Goal: Task Accomplishment & Management: Manage account settings

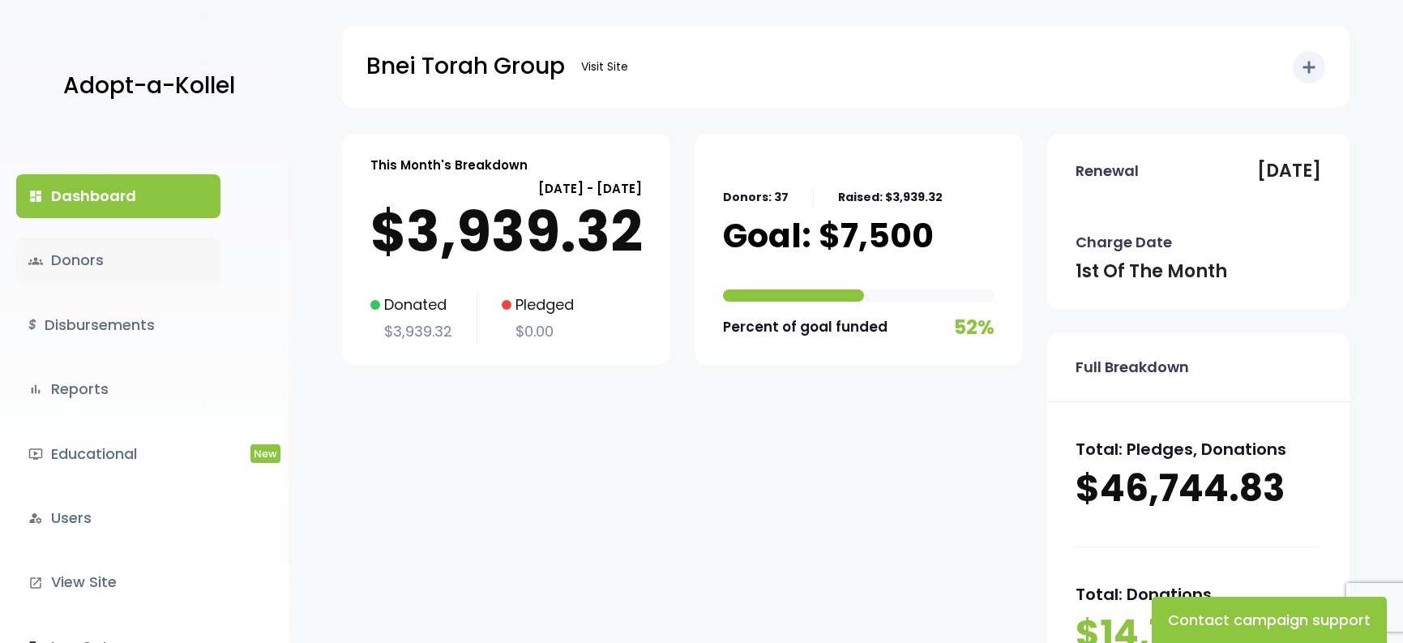
click at [152, 256] on link "groups Donors" at bounding box center [118, 260] width 204 height 44
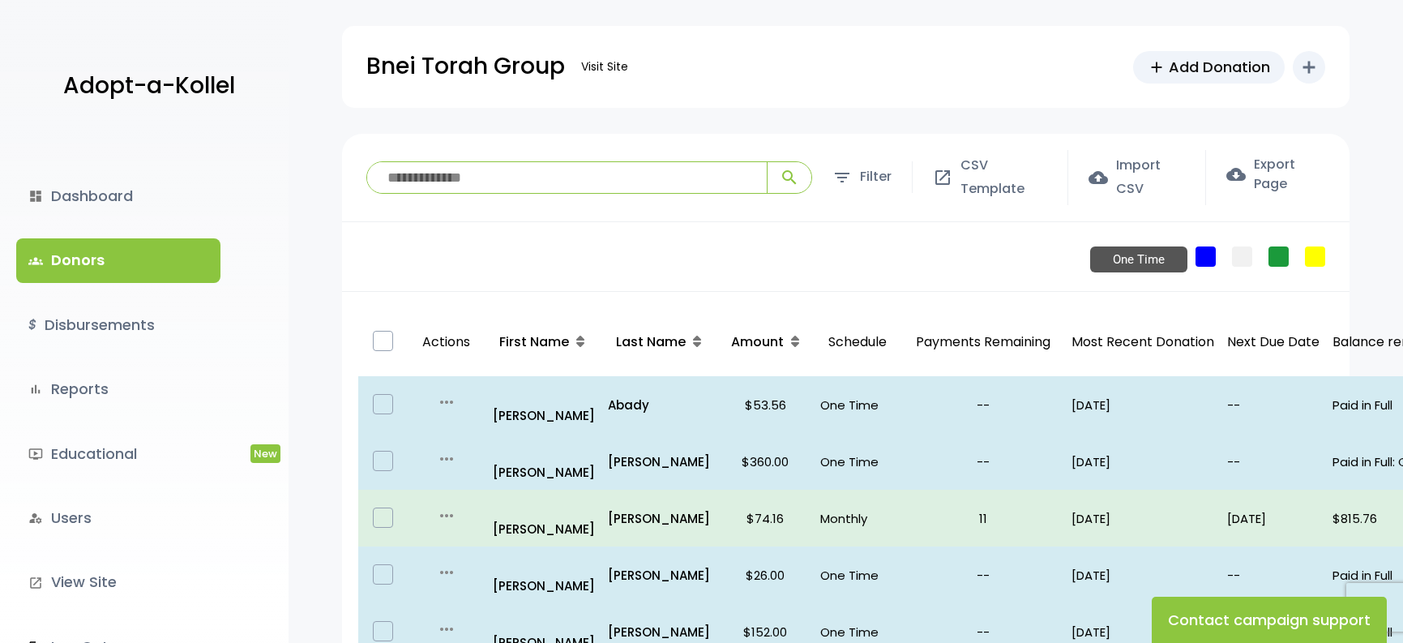
click at [1211, 253] on link "One Time" at bounding box center [1206, 256] width 20 height 20
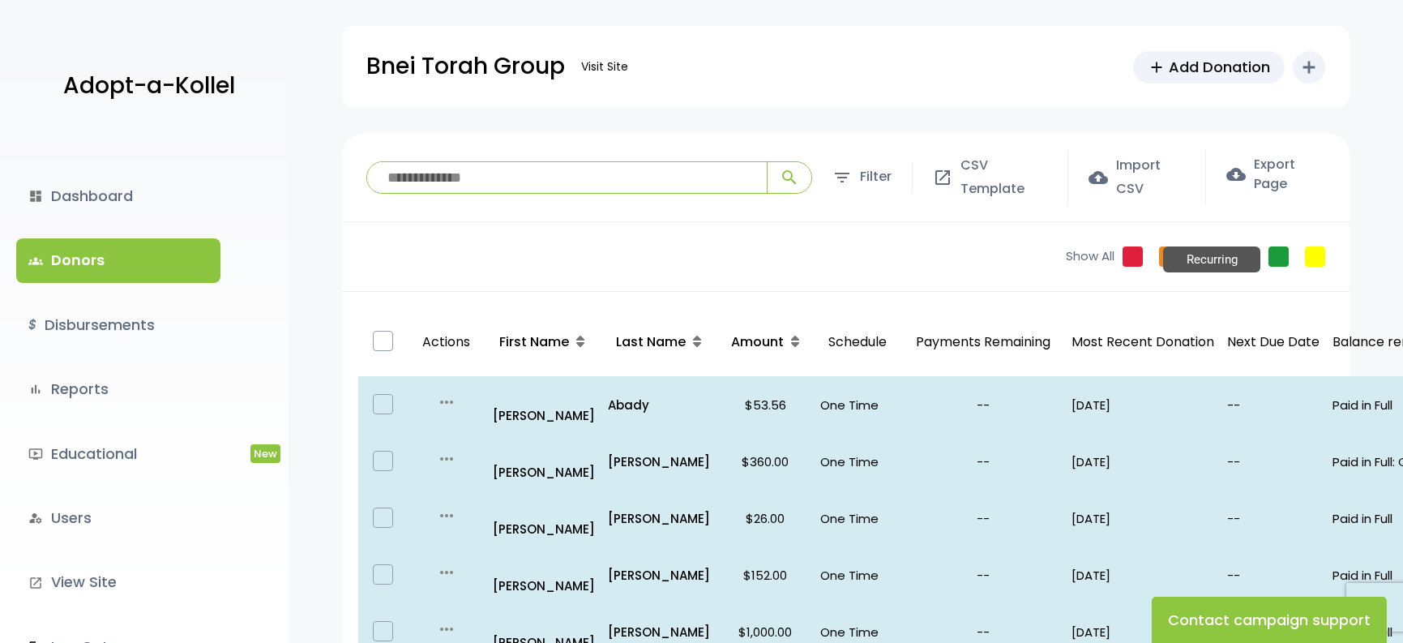
click at [1286, 253] on link "Recurring" at bounding box center [1279, 256] width 20 height 20
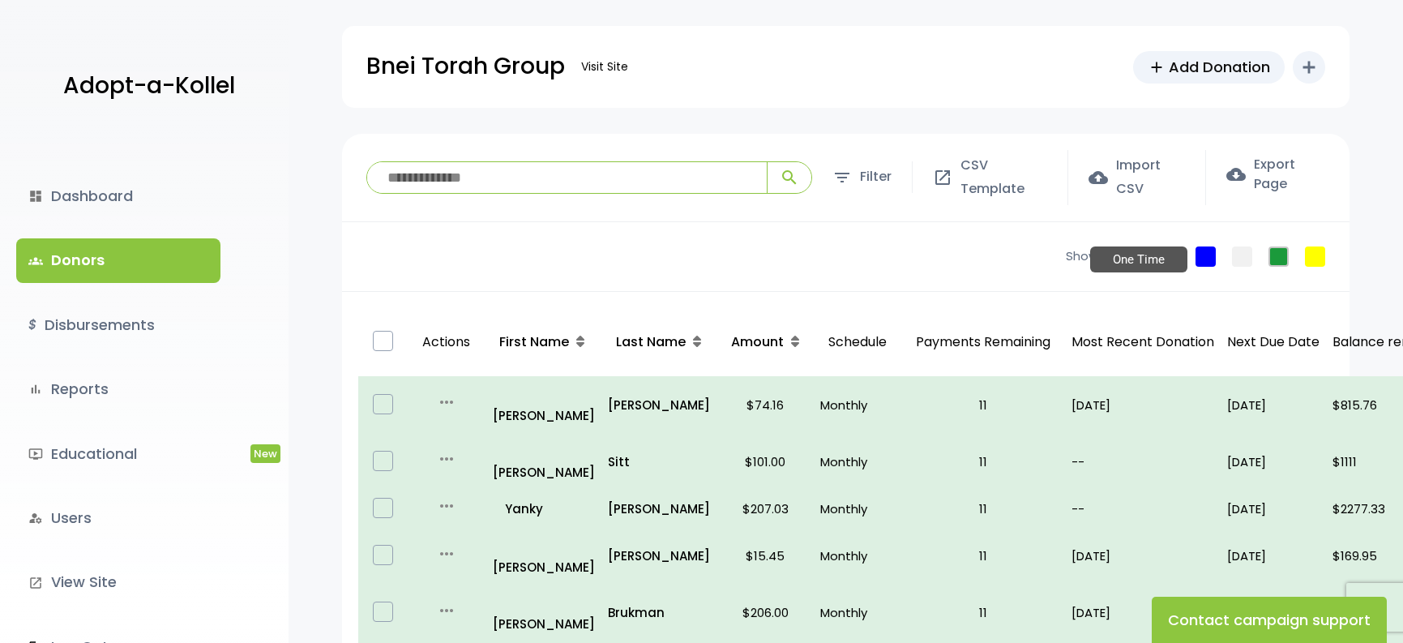
click at [1202, 251] on link "One Time" at bounding box center [1206, 256] width 20 height 20
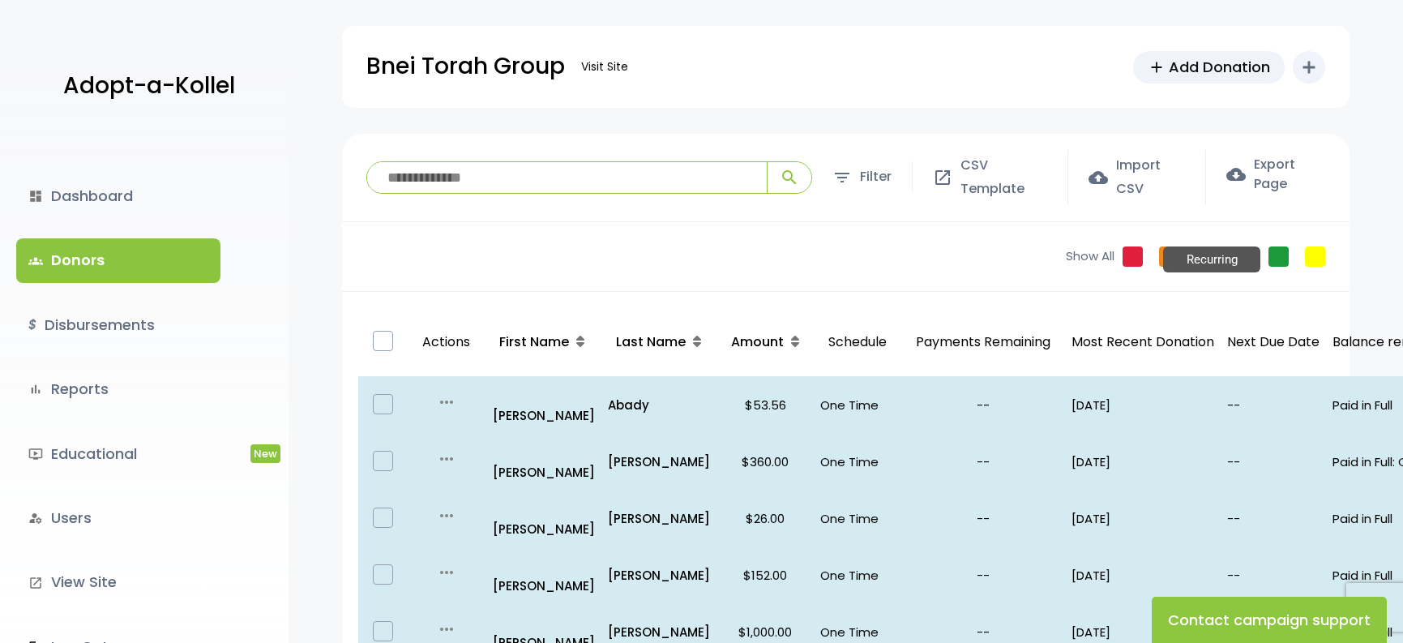
click at [1278, 255] on link "Recurring" at bounding box center [1279, 256] width 20 height 20
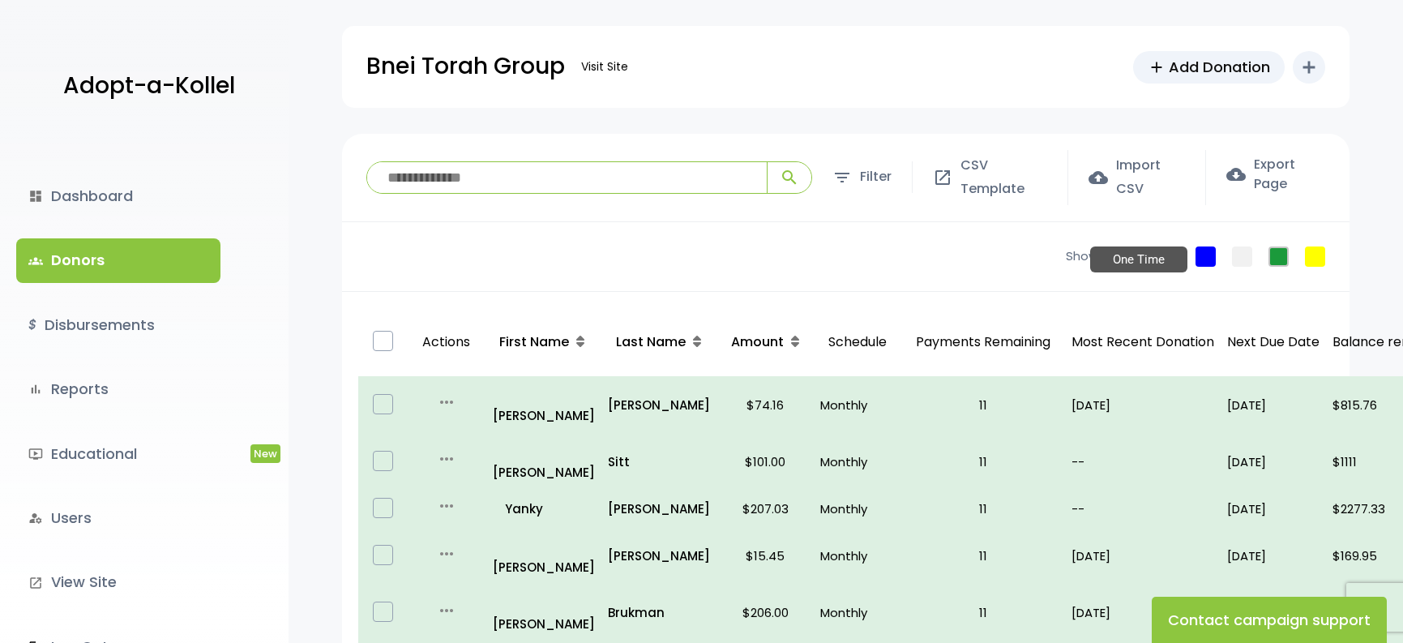
click at [1206, 255] on link "One Time" at bounding box center [1206, 256] width 20 height 20
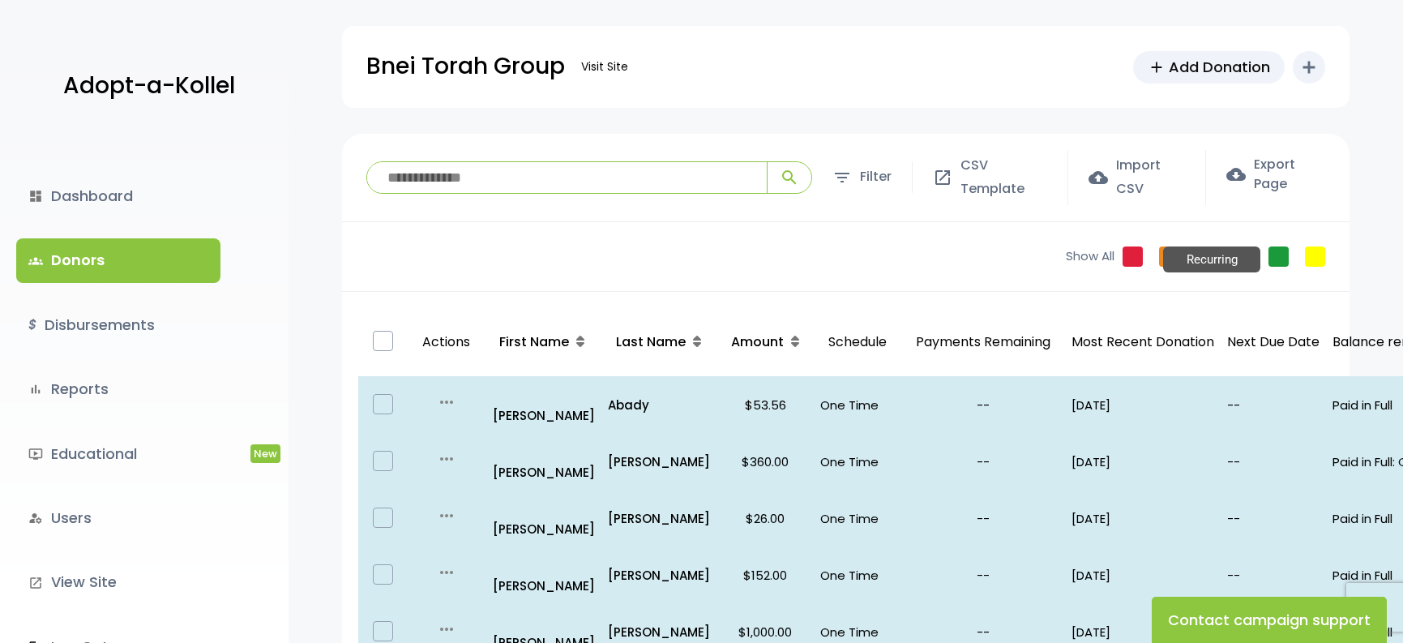
click at [1277, 260] on link "Recurring" at bounding box center [1279, 256] width 20 height 20
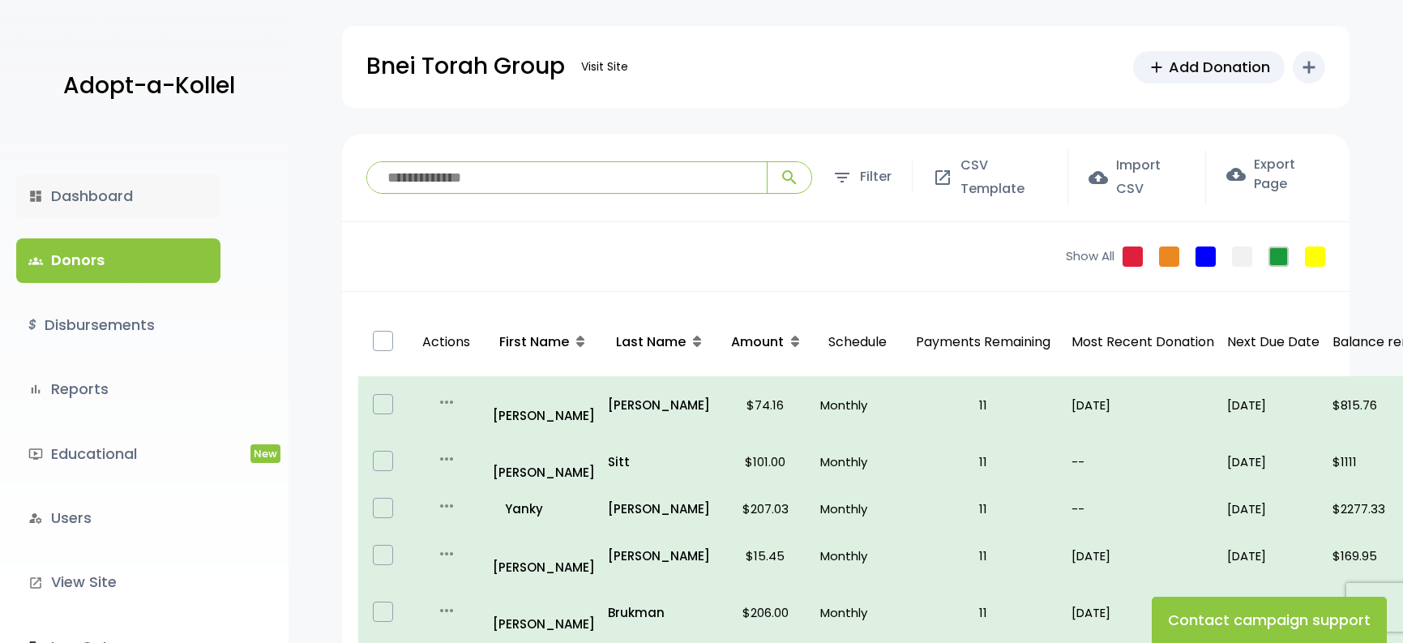
click at [81, 199] on link "dashboard Dashboard" at bounding box center [118, 196] width 204 height 44
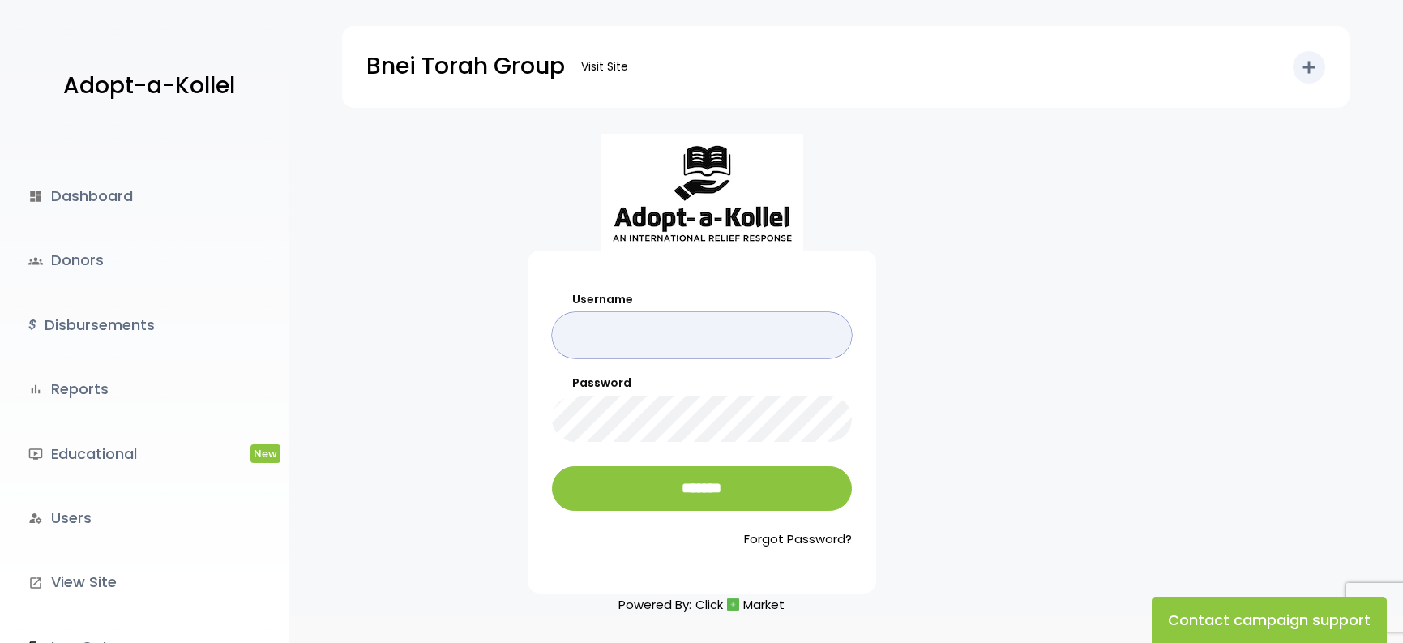
click at [687, 333] on input "Username" at bounding box center [702, 335] width 300 height 46
click at [824, 341] on input "Username" at bounding box center [702, 335] width 300 height 46
click at [846, 336] on input "Username" at bounding box center [702, 335] width 300 height 46
type input "******"
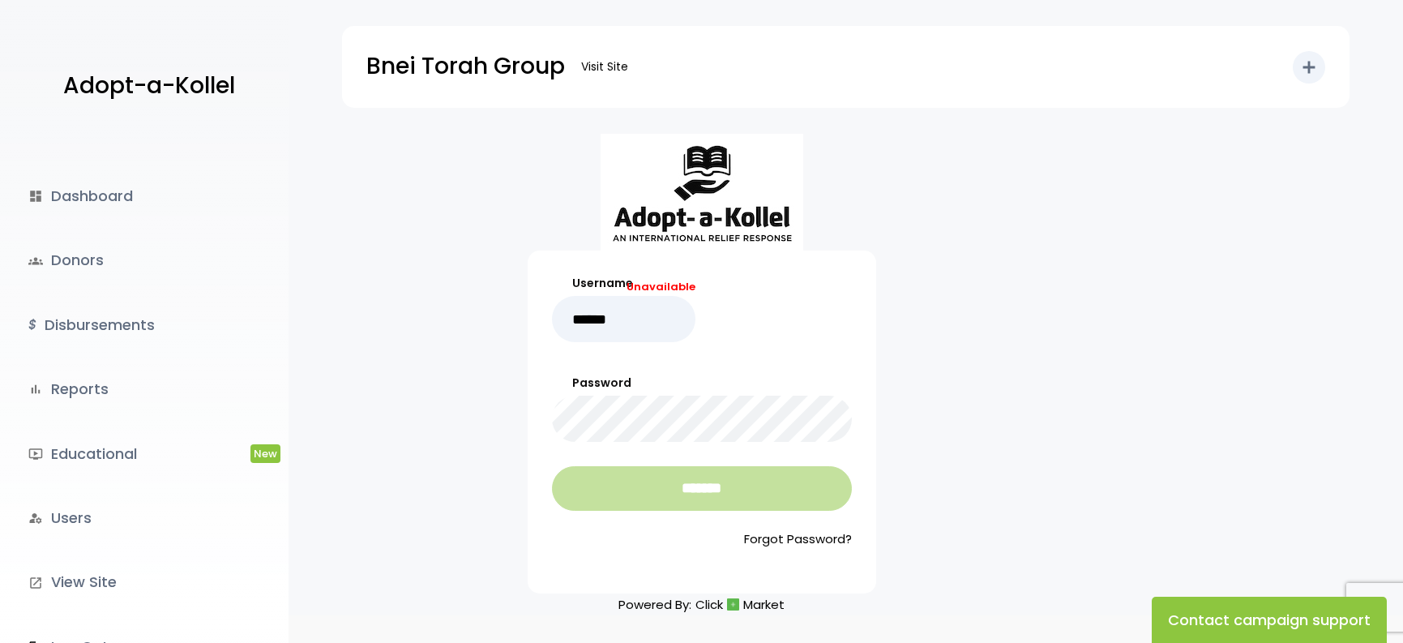
click at [772, 501] on input "*******" at bounding box center [702, 488] width 300 height 45
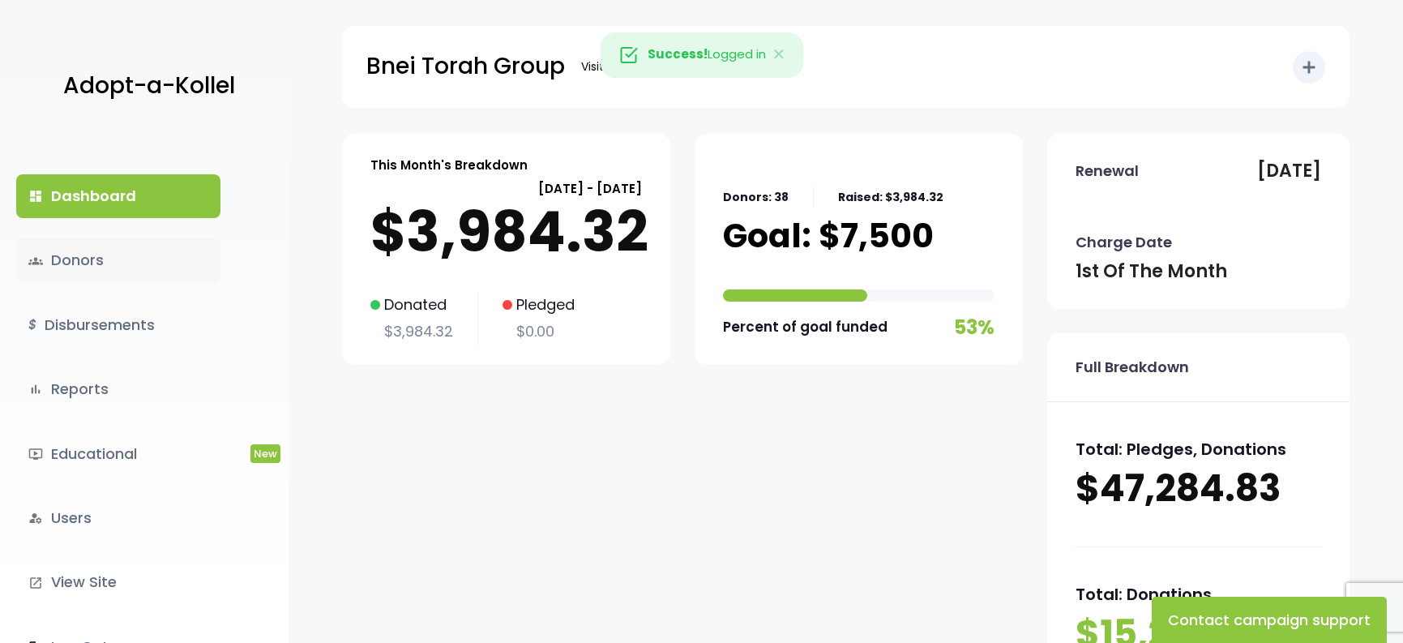
click at [114, 275] on link "groups Donors" at bounding box center [118, 260] width 204 height 44
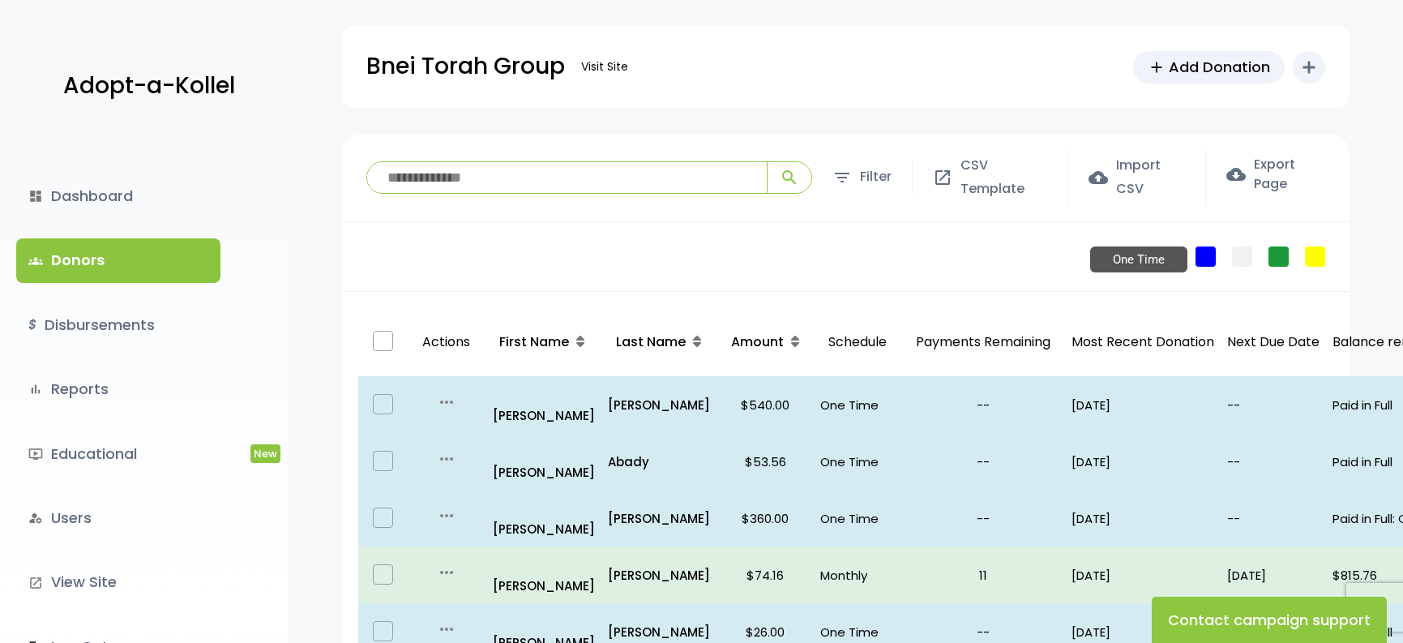
click at [1210, 259] on link "One Time" at bounding box center [1206, 256] width 20 height 20
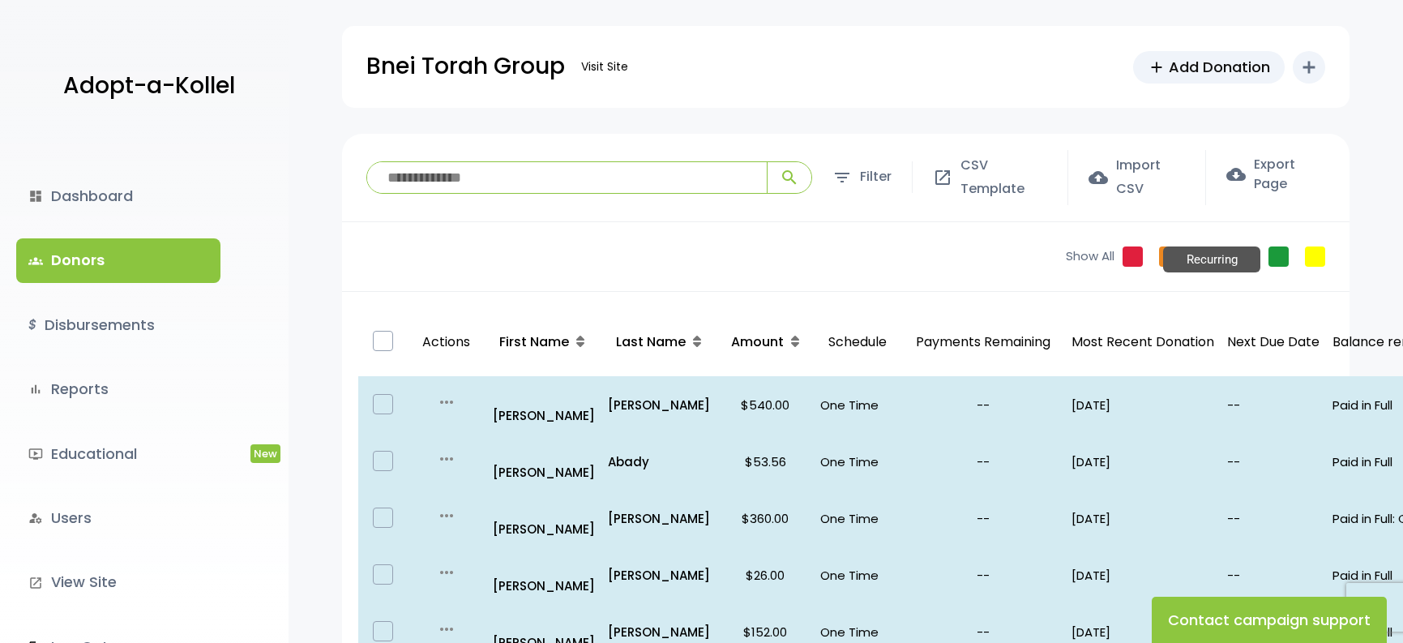
click at [1282, 258] on link "Recurring" at bounding box center [1279, 256] width 20 height 20
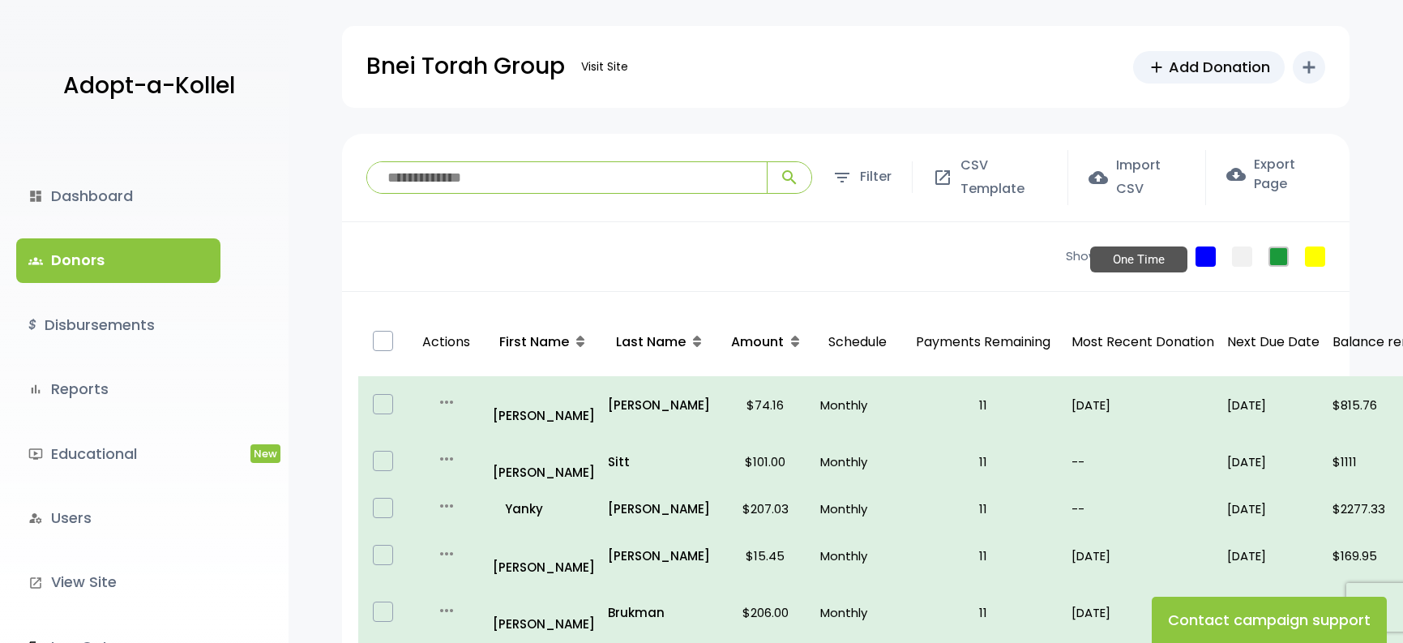
click at [1211, 259] on link "One Time" at bounding box center [1206, 256] width 20 height 20
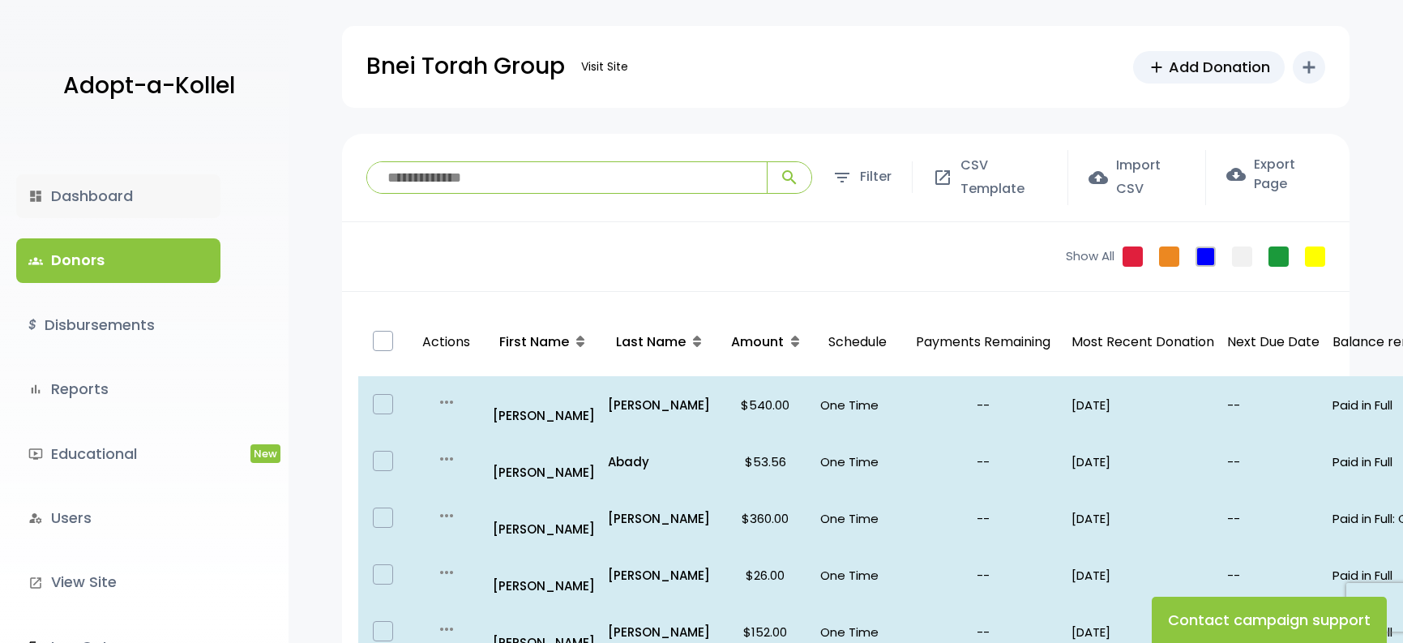
click at [96, 194] on link "dashboard Dashboard" at bounding box center [118, 196] width 204 height 44
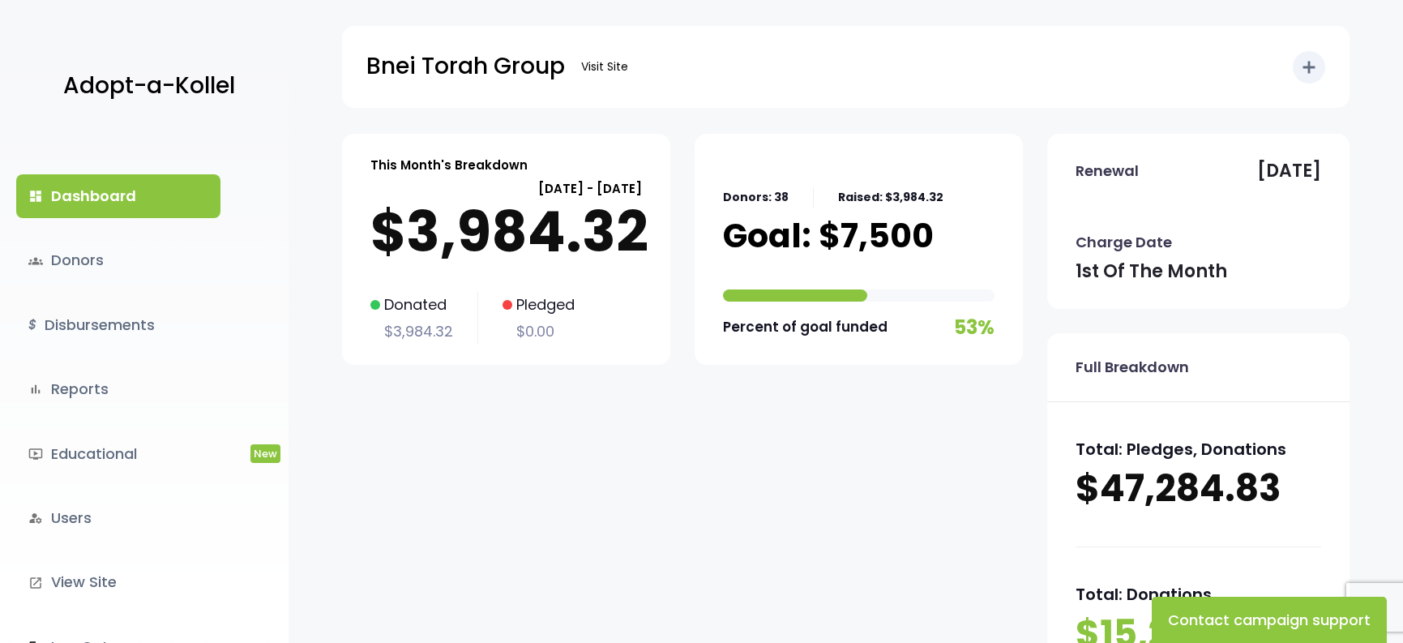
click at [816, 304] on div "Donors: 38 Raised: $3,984.32 Goal: $7,500 Percent of goal funded 53%" at bounding box center [859, 249] width 272 height 190
click at [127, 259] on link "groups Donors" at bounding box center [118, 260] width 204 height 44
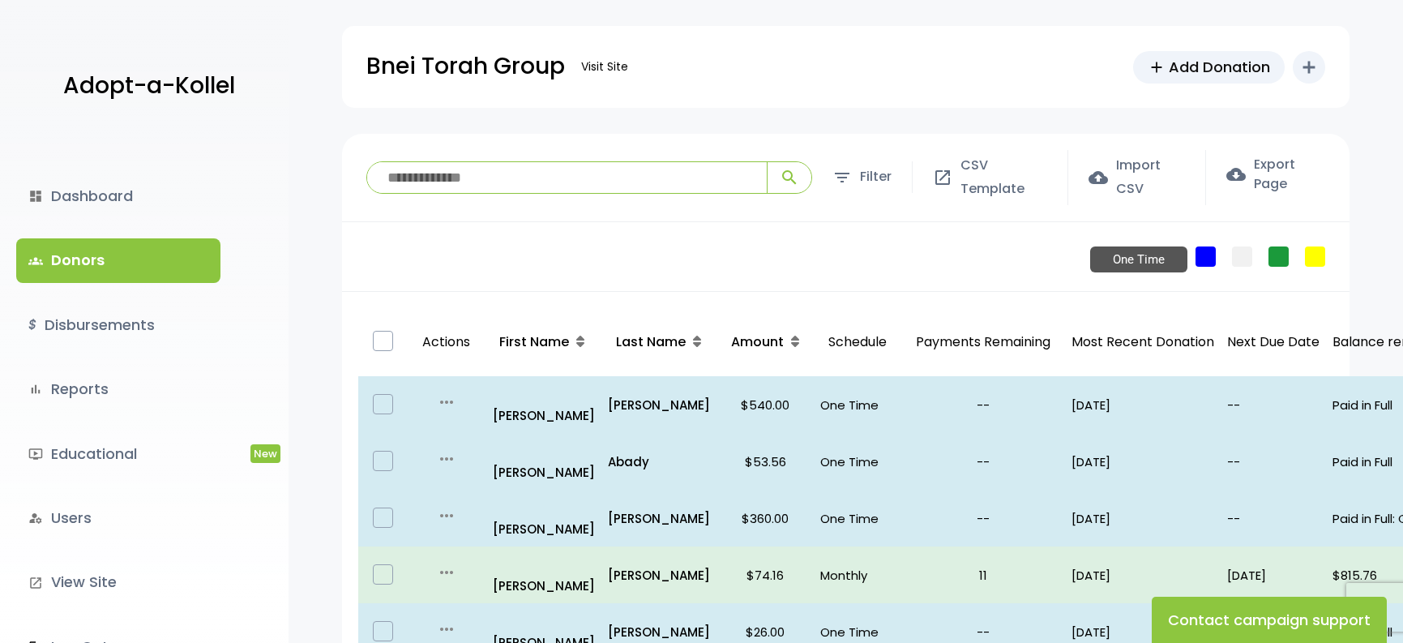
click at [1199, 257] on link "One Time" at bounding box center [1206, 256] width 20 height 20
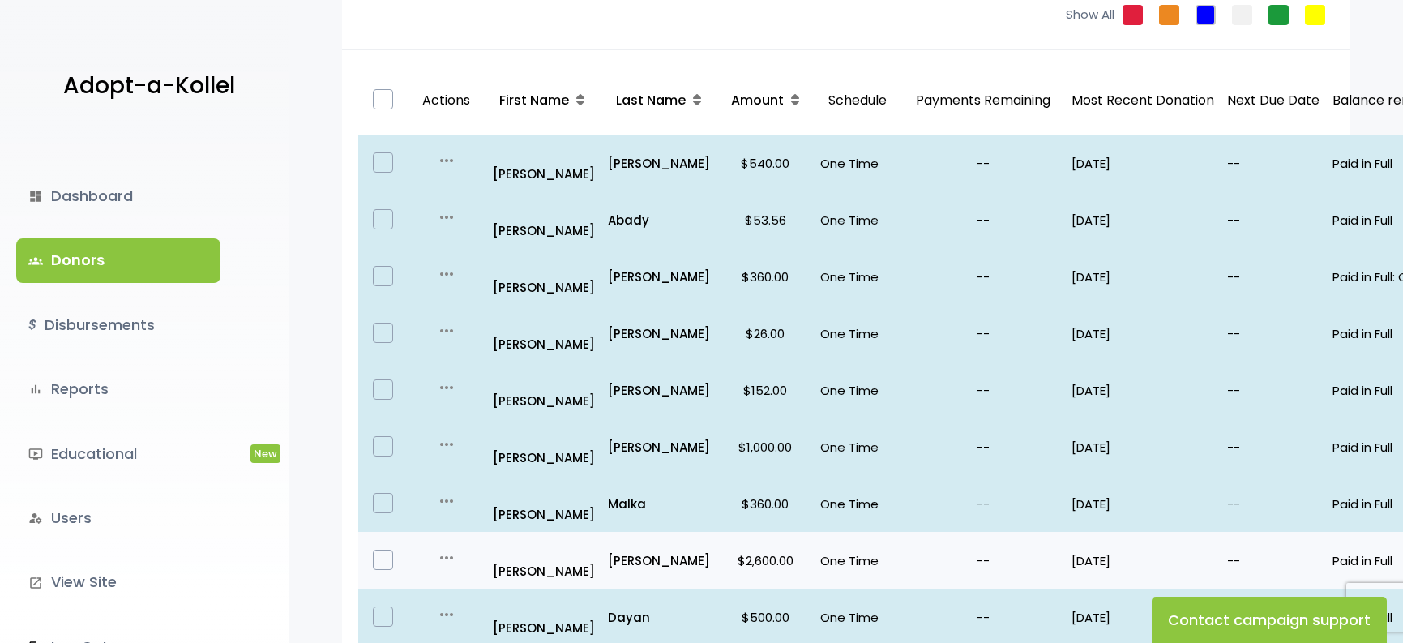
scroll to position [468, 0]
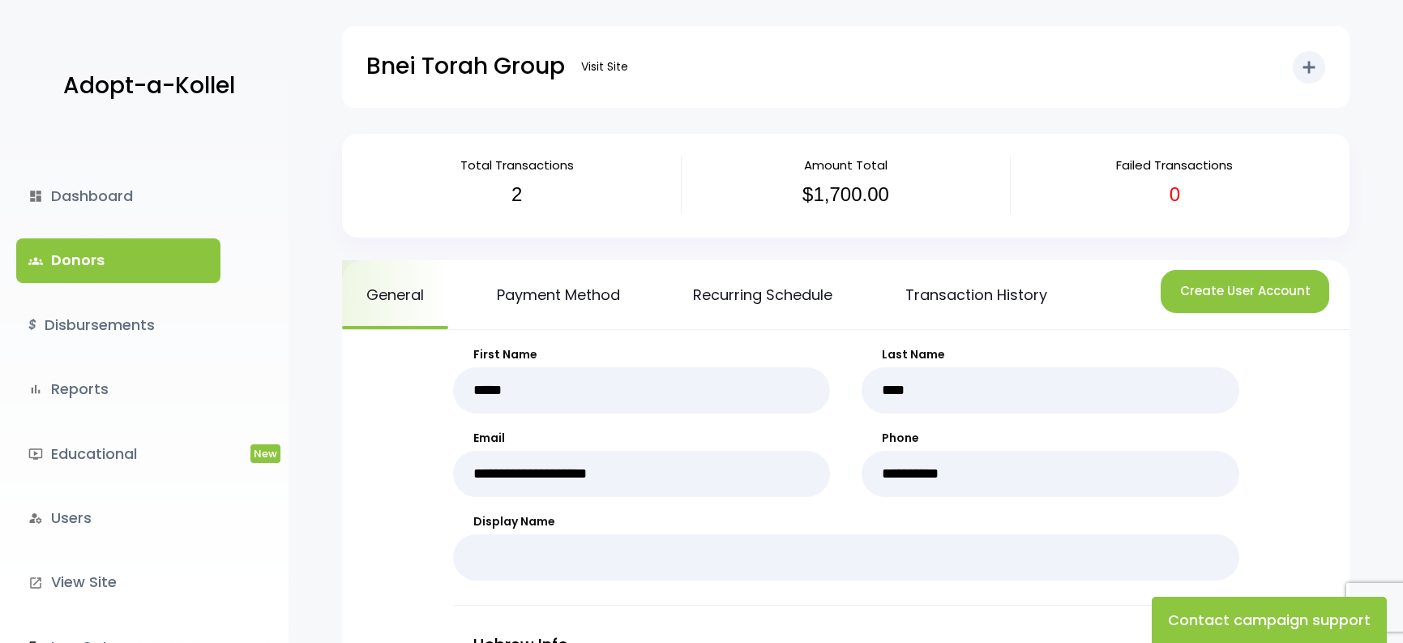
scroll to position [1, 0]
click at [948, 305] on link "Transaction History" at bounding box center [976, 293] width 190 height 69
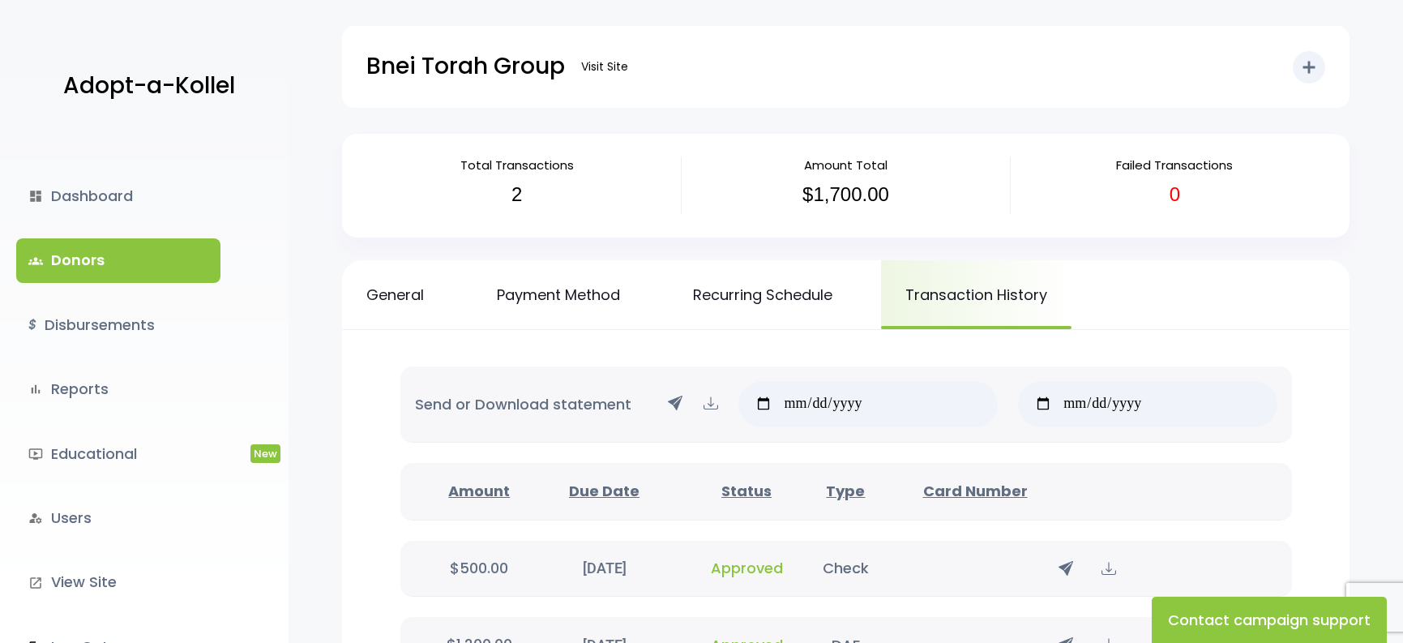
scroll to position [203, 0]
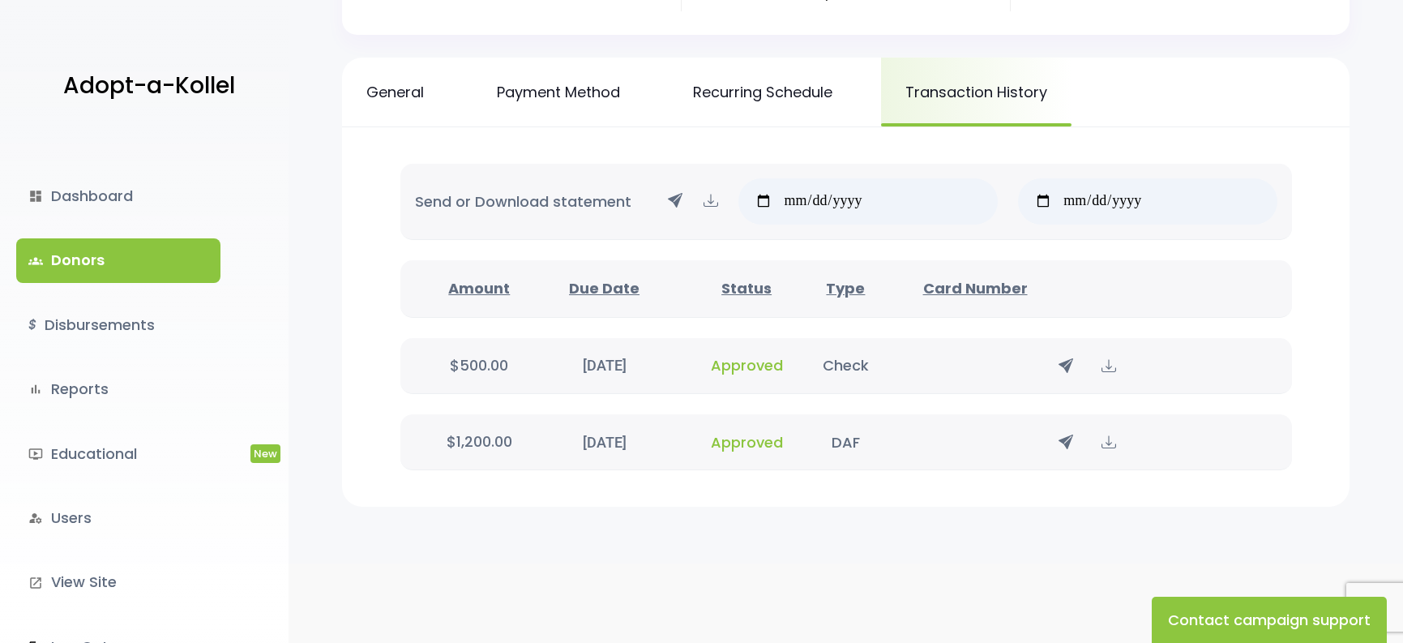
click at [1068, 443] on icon at bounding box center [1066, 442] width 15 height 20
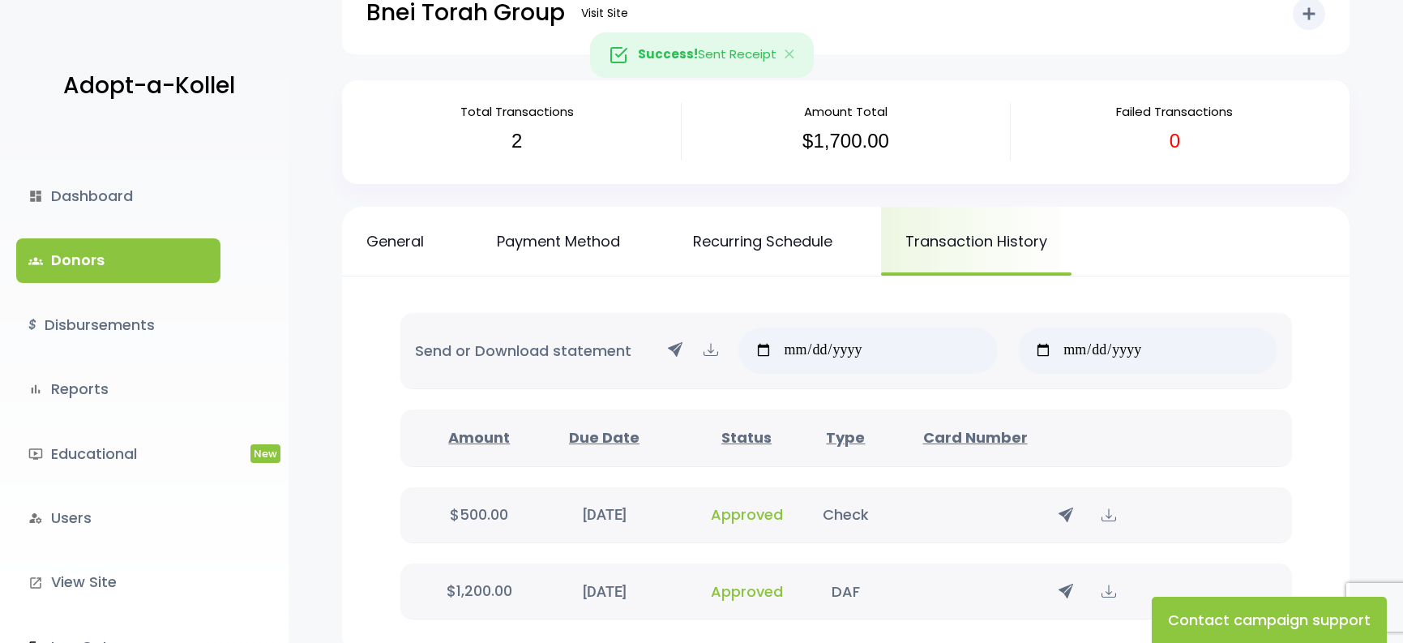
scroll to position [0, 0]
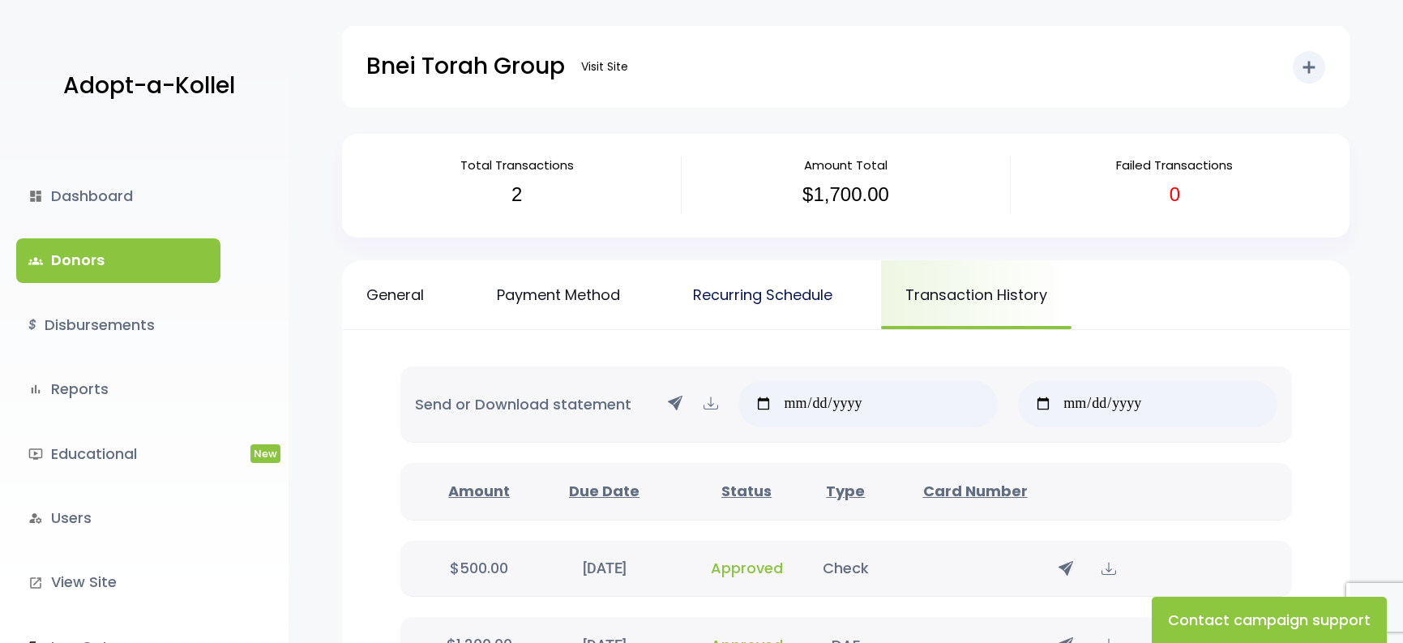
click at [754, 297] on link "Recurring Schedule" at bounding box center [763, 294] width 188 height 69
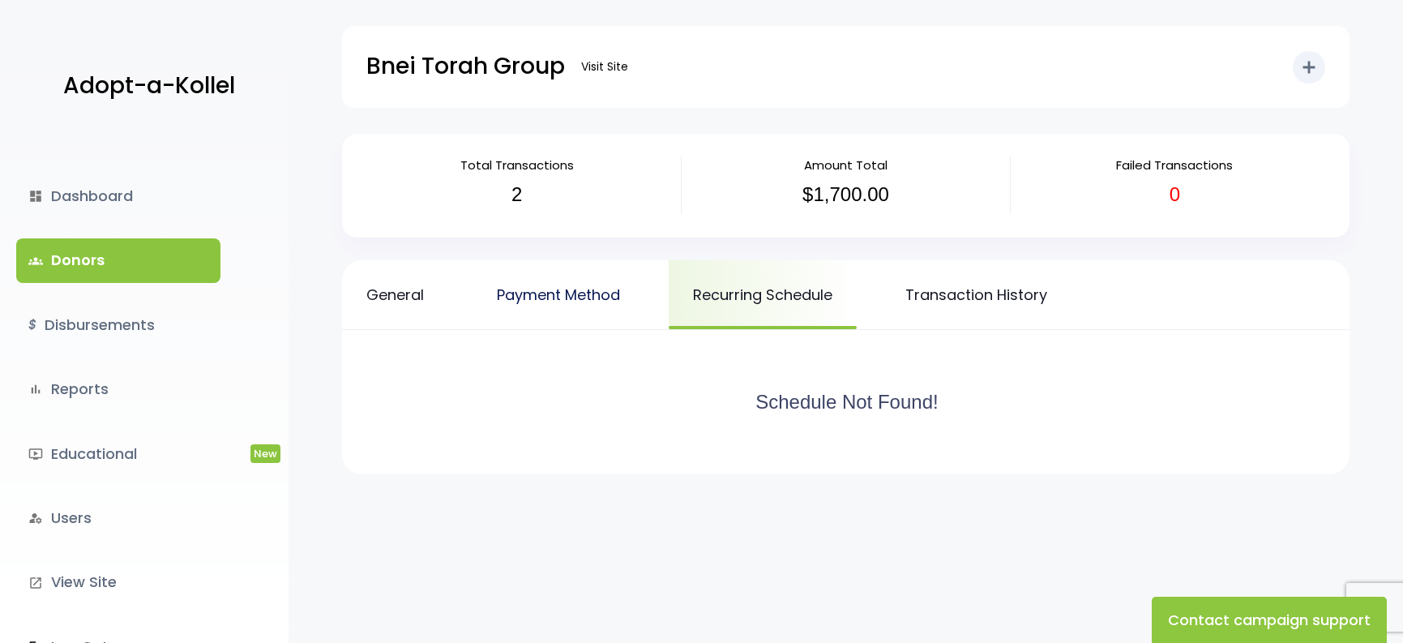
click at [615, 318] on link "Payment Method" at bounding box center [559, 294] width 172 height 69
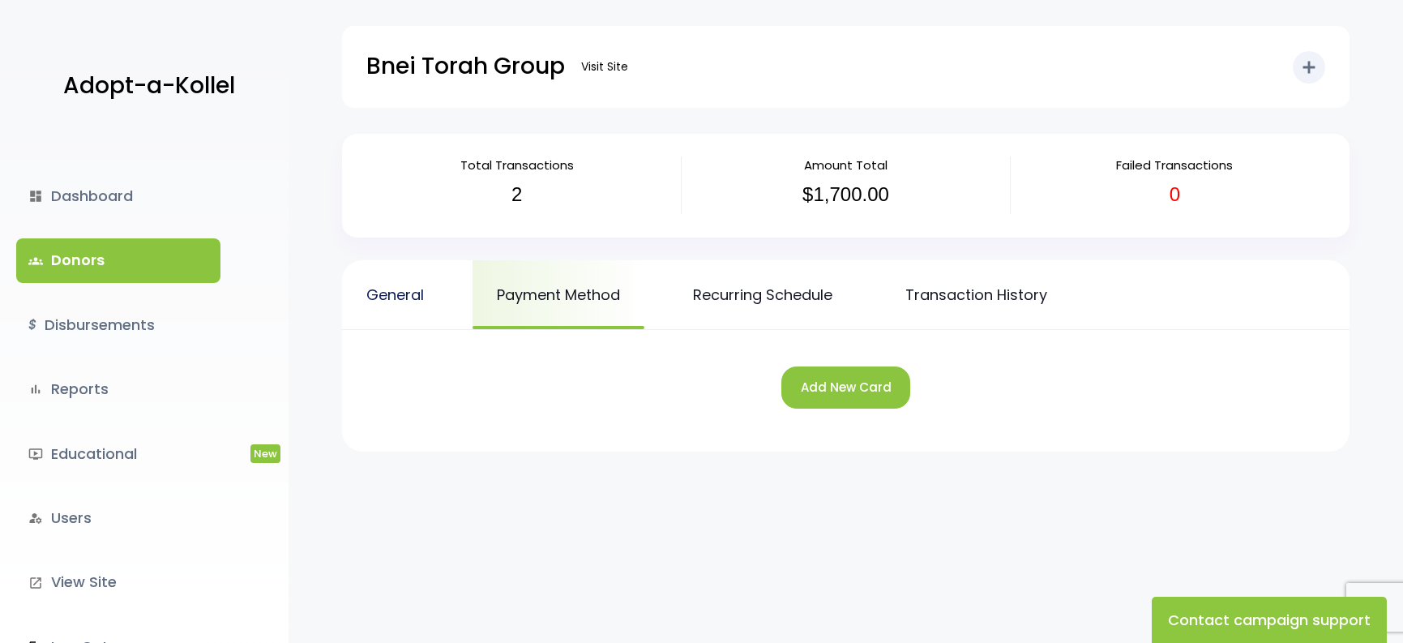
click at [366, 305] on link "General" at bounding box center [395, 294] width 106 height 69
